Goal: Task Accomplishment & Management: Manage account settings

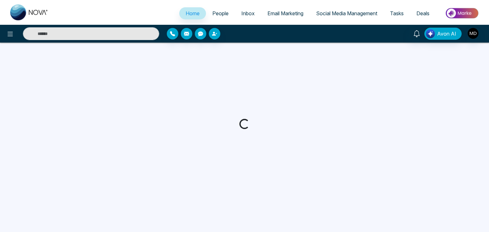
select select "*"
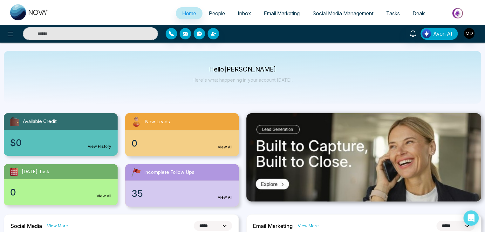
click at [222, 11] on link "People" at bounding box center [217, 13] width 29 height 12
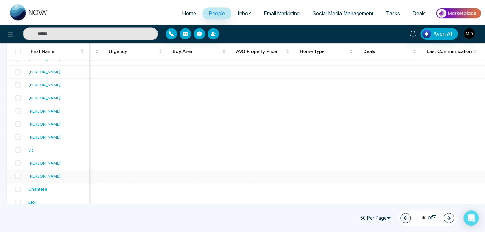
scroll to position [576, 0]
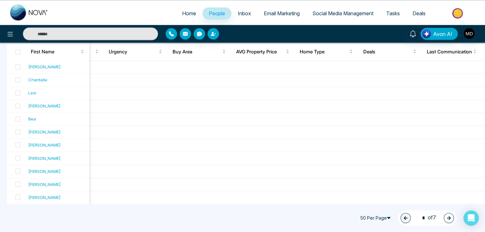
click at [446, 215] on button "button" at bounding box center [449, 218] width 10 height 10
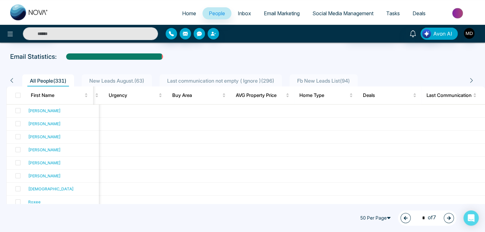
scroll to position [0, 0]
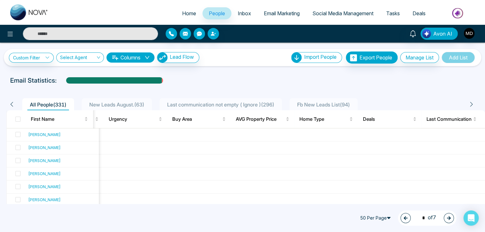
click at [449, 223] on button "button" at bounding box center [449, 218] width 10 height 10
click at [450, 217] on icon "button" at bounding box center [449, 218] width 4 height 4
click at [447, 217] on icon "button" at bounding box center [449, 218] width 4 height 4
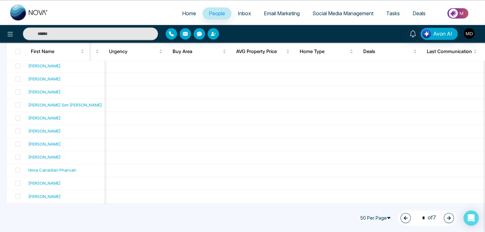
scroll to position [576, 0]
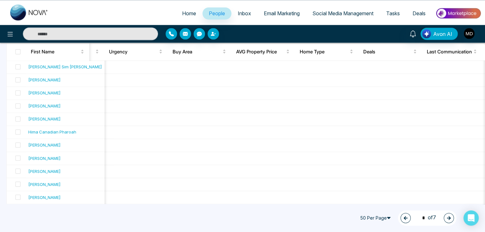
click at [450, 219] on icon "button" at bounding box center [449, 218] width 4 height 4
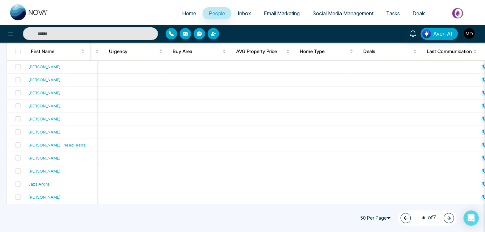
scroll to position [0, 0]
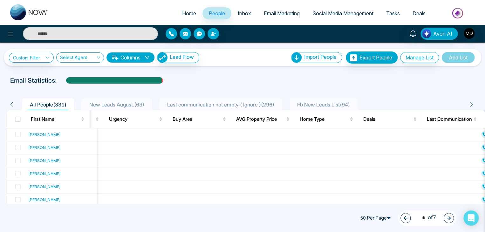
click at [452, 218] on button "button" at bounding box center [449, 218] width 10 height 10
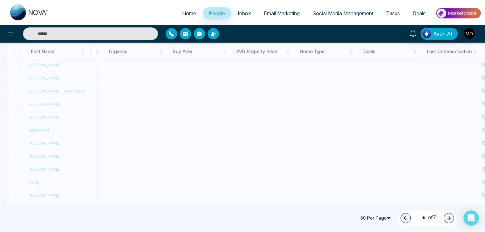
type input "*"
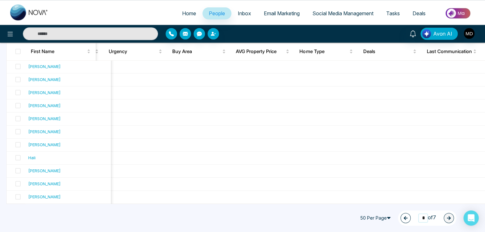
click at [421, 215] on input "*" at bounding box center [424, 218] width 10 height 9
click at [423, 216] on input "*" at bounding box center [424, 218] width 10 height 9
type input "*"
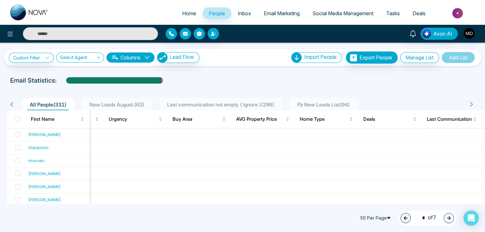
click at [401, 85] on div at bounding box center [243, 86] width 478 height 3
click at [189, 8] on link "Home" at bounding box center [189, 13] width 27 height 12
select select "*"
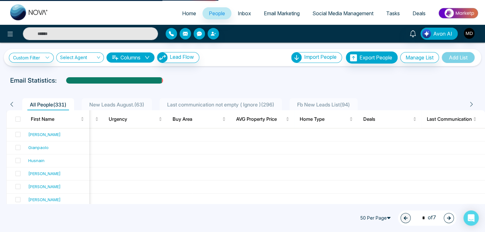
select select "*"
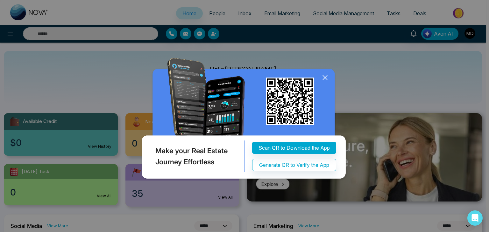
click at [323, 79] on icon at bounding box center [325, 78] width 4 height 4
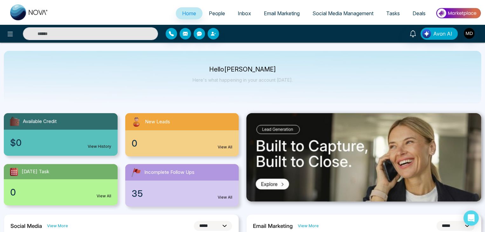
drag, startPoint x: 476, startPoint y: 35, endPoint x: 469, endPoint y: 35, distance: 7.0
click at [469, 35] on div "Avon AI" at bounding box center [384, 34] width 195 height 12
click at [469, 35] on img "button" at bounding box center [469, 33] width 11 height 11
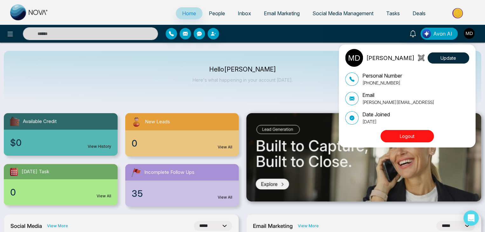
click at [417, 138] on button "Logout" at bounding box center [407, 136] width 53 height 12
